Goal: Information Seeking & Learning: Learn about a topic

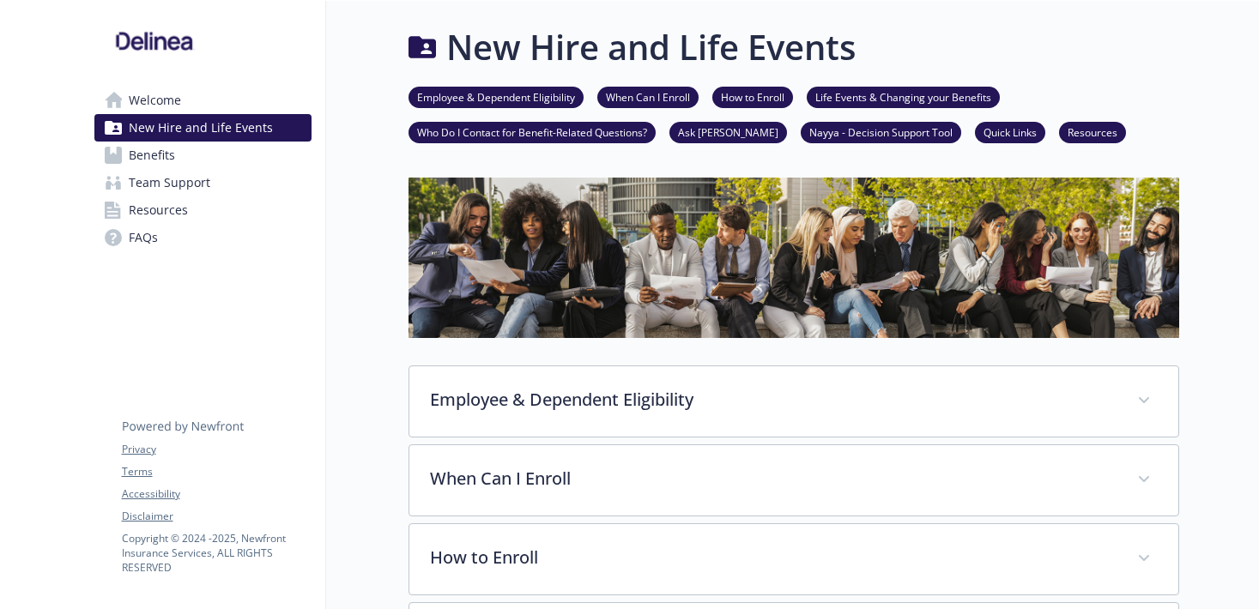
click at [199, 99] on link "Welcome" at bounding box center [202, 100] width 217 height 27
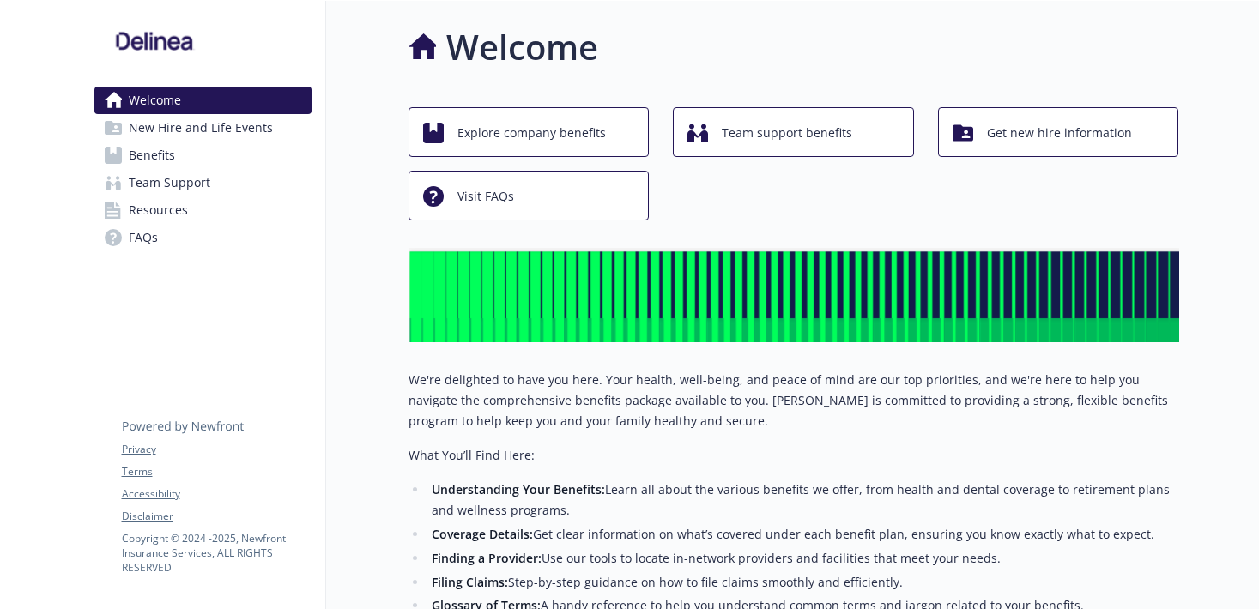
click at [249, 181] on link "Team Support" at bounding box center [202, 182] width 217 height 27
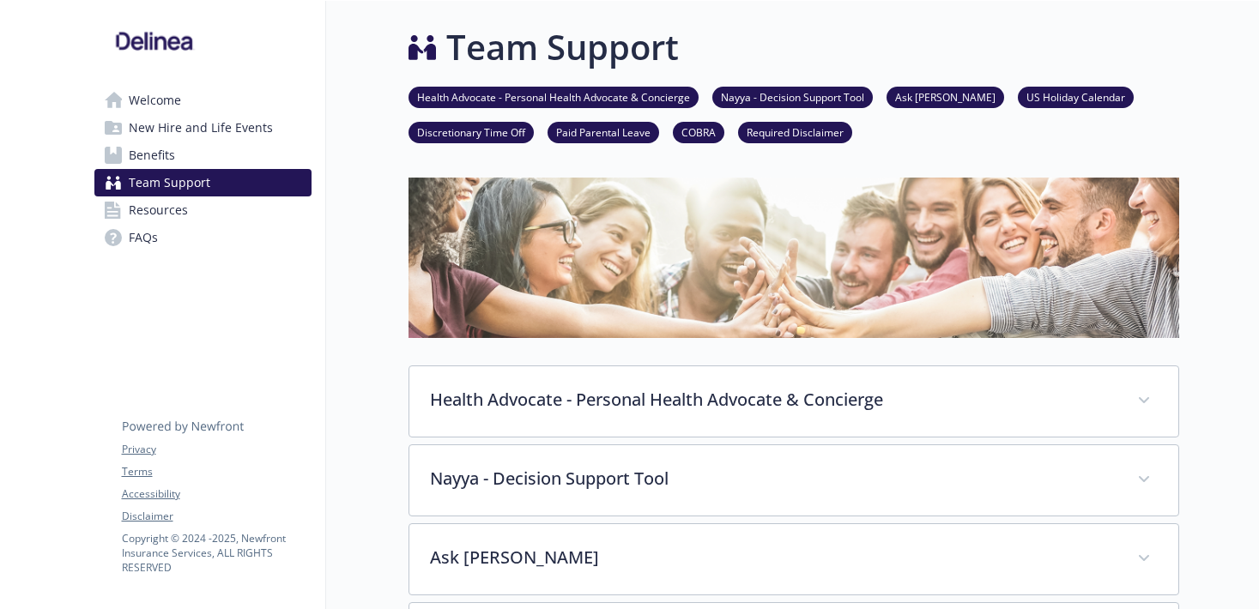
click at [243, 96] on link "Welcome" at bounding box center [202, 100] width 217 height 27
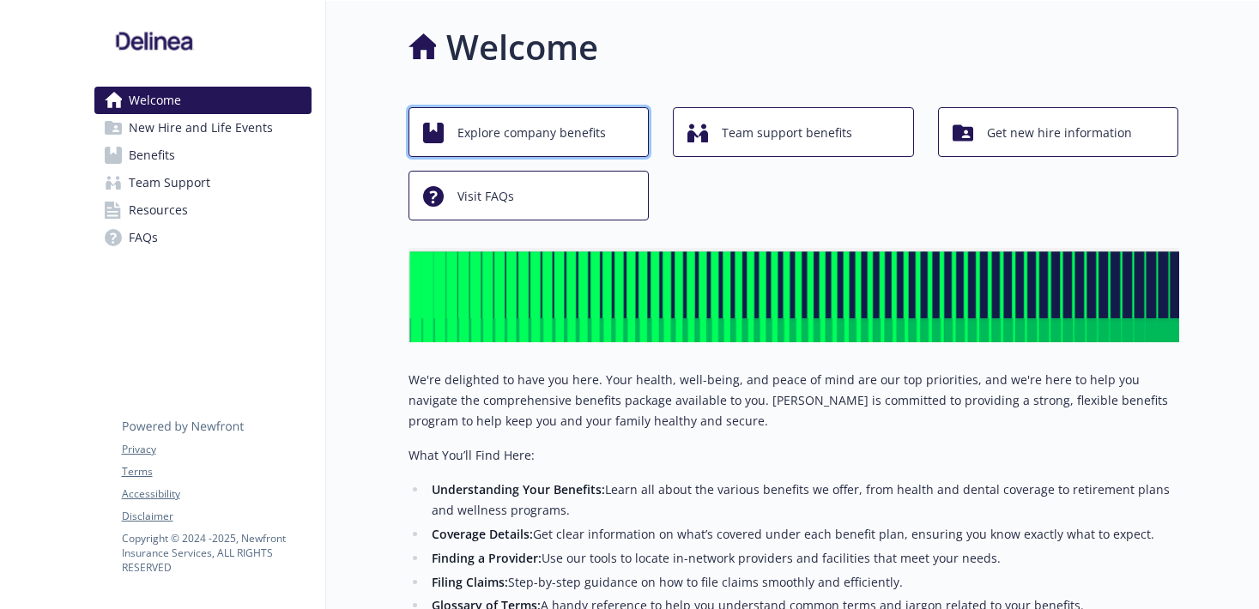
click at [549, 134] on span "Explore company benefits" at bounding box center [532, 133] width 148 height 33
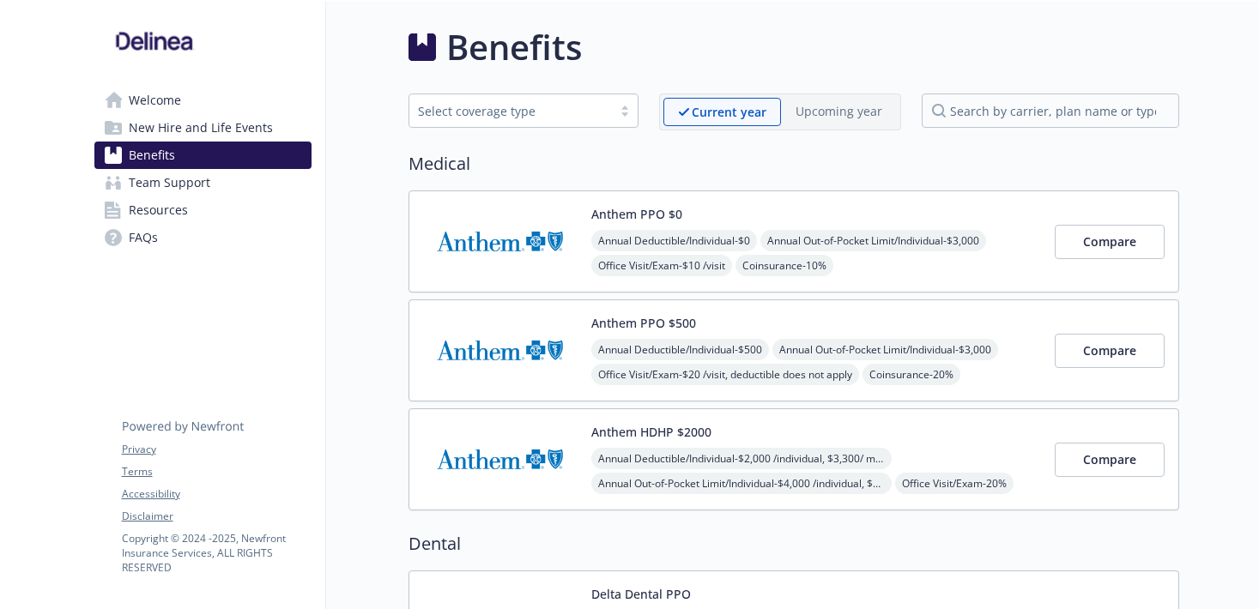
click at [247, 184] on link "Team Support" at bounding box center [202, 182] width 217 height 27
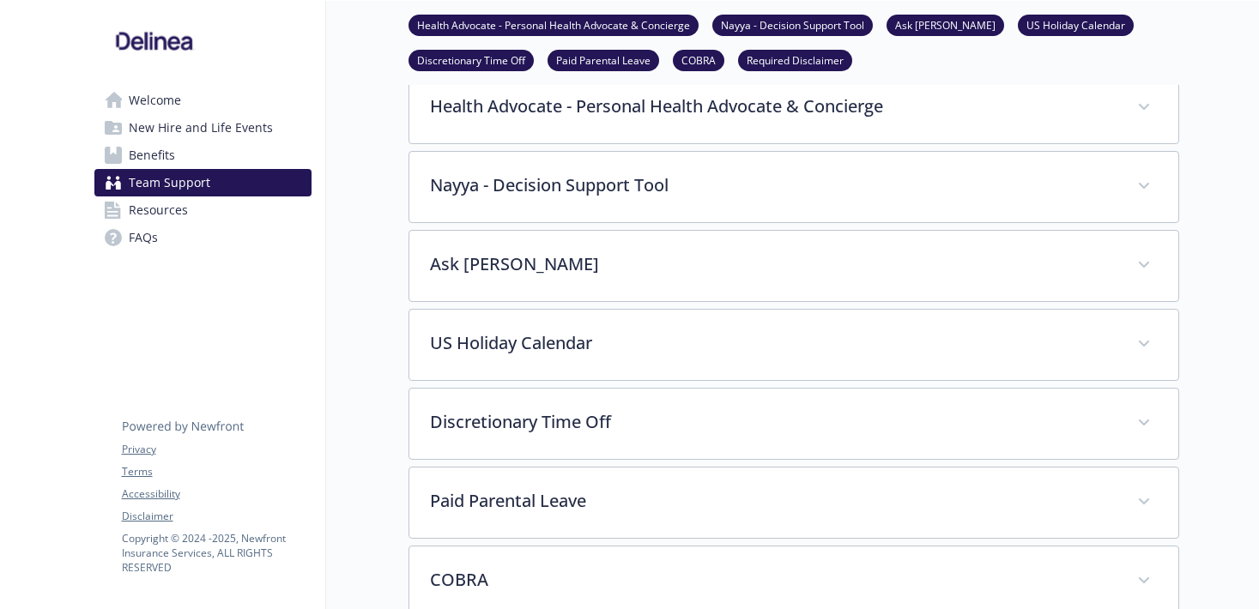
scroll to position [306, 0]
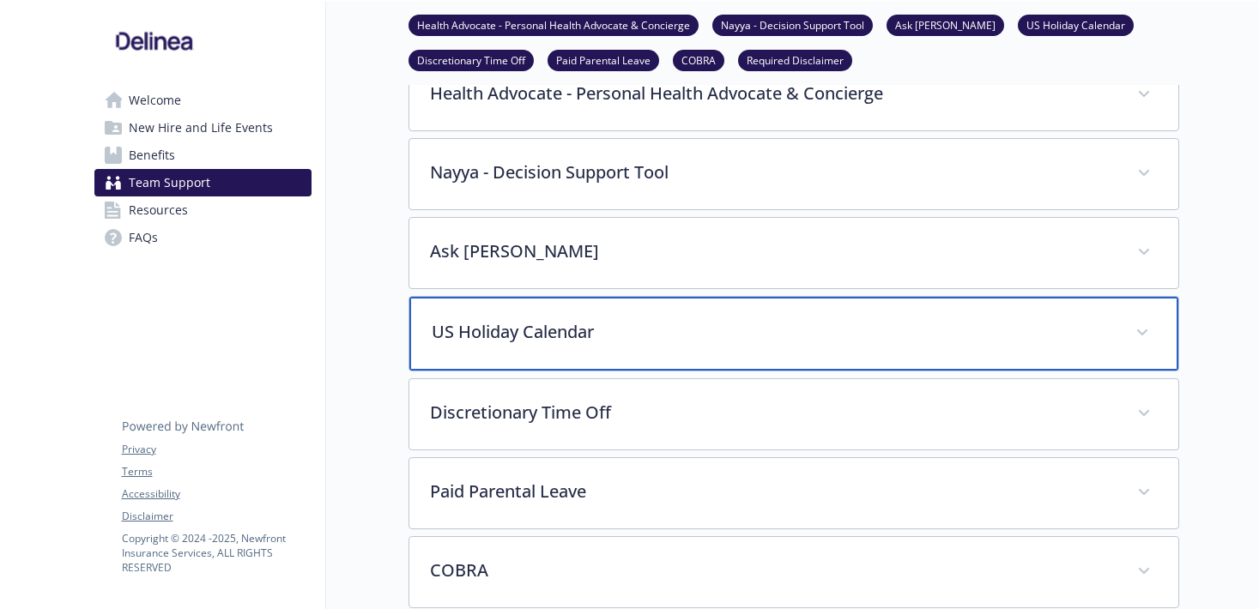
click at [460, 329] on p "US Holiday Calendar" at bounding box center [773, 332] width 683 height 26
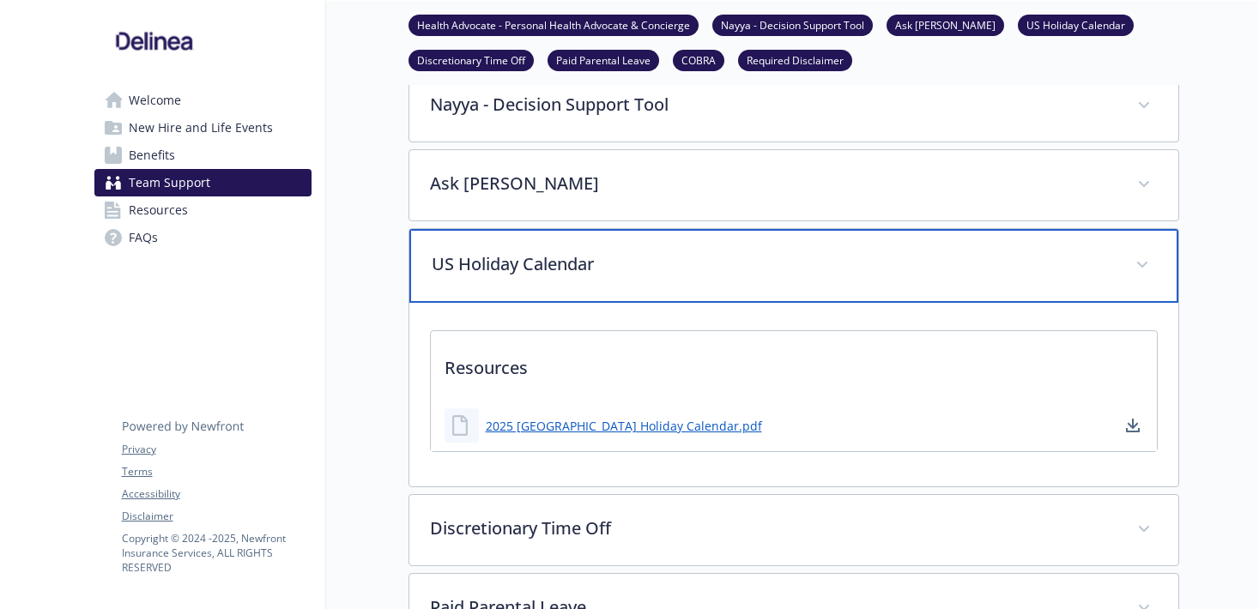
scroll to position [0, 0]
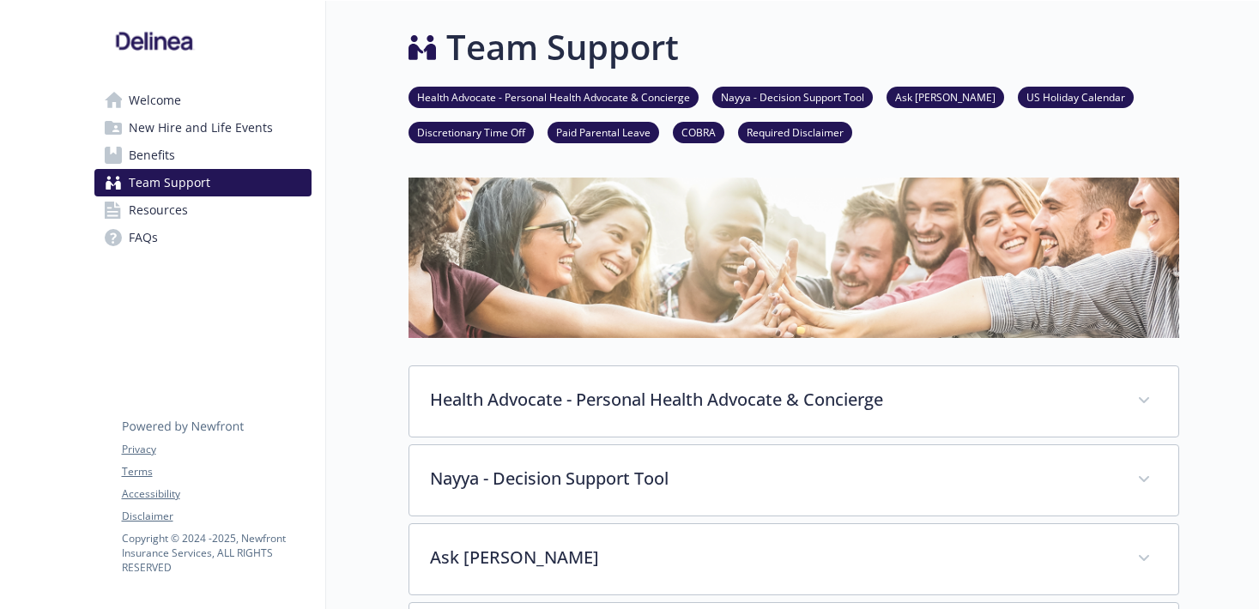
click at [245, 102] on link "Welcome" at bounding box center [202, 100] width 217 height 27
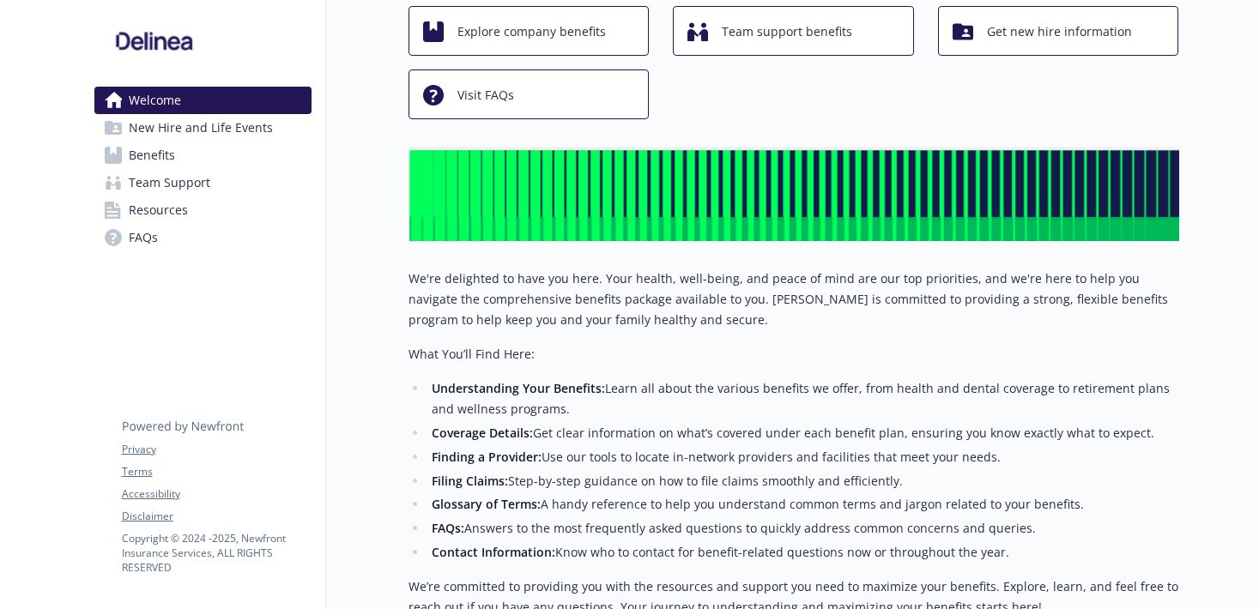
scroll to position [103, 0]
